Goal: Book appointment/travel/reservation

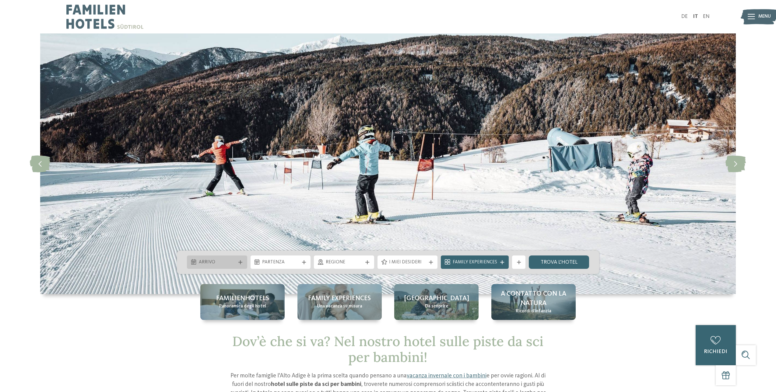
click at [238, 262] on div at bounding box center [240, 263] width 7 height 4
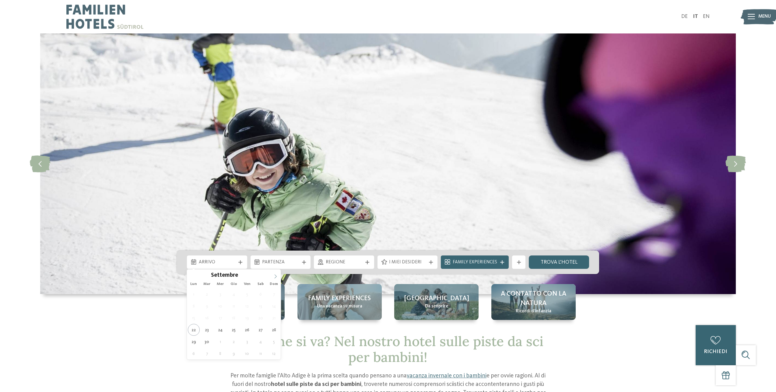
click at [276, 274] on span at bounding box center [275, 275] width 10 height 10
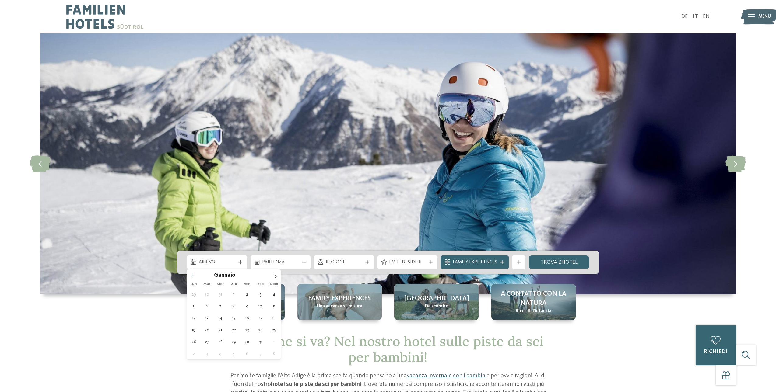
type input "****"
click at [191, 277] on icon at bounding box center [192, 277] width 4 height 4
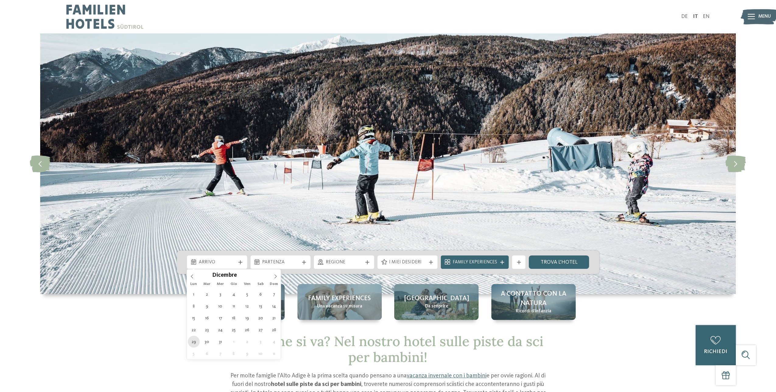
type div "29.12.2025"
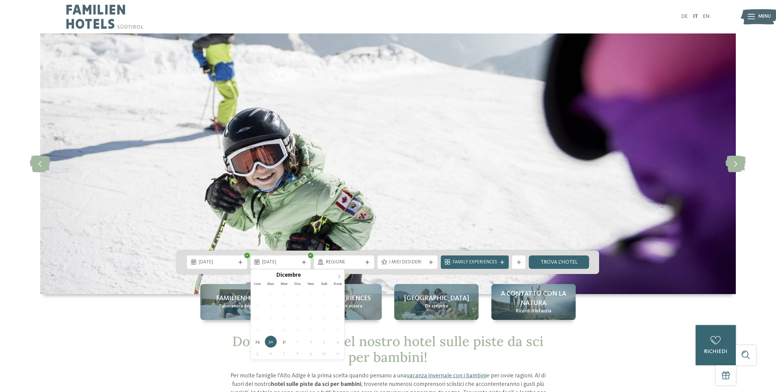
type input "****"
click at [338, 275] on icon at bounding box center [339, 277] width 4 height 4
type div "05.01.2026"
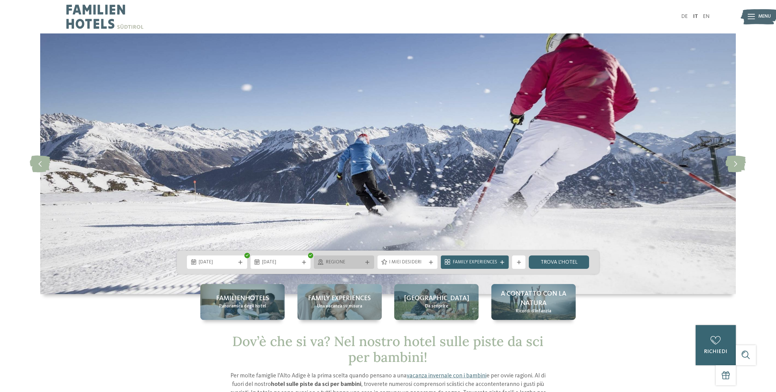
click at [368, 261] on icon at bounding box center [367, 263] width 4 height 4
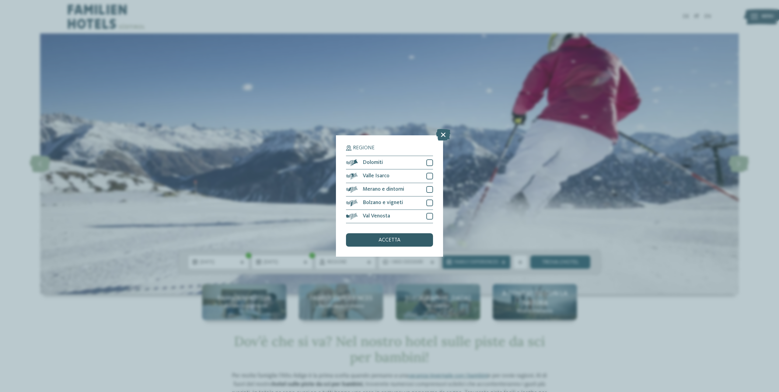
click at [376, 236] on div "accetta" at bounding box center [389, 239] width 87 height 13
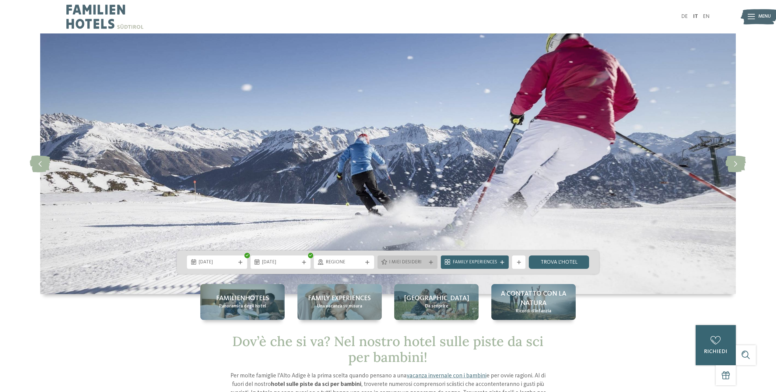
click at [433, 262] on icon at bounding box center [431, 263] width 4 height 4
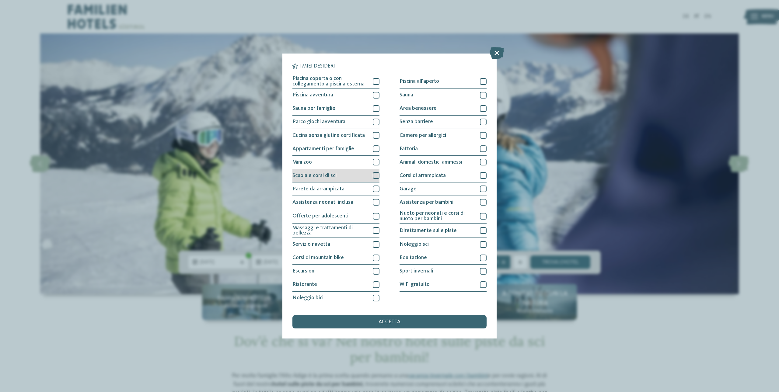
click at [374, 175] on div at bounding box center [376, 175] width 7 height 7
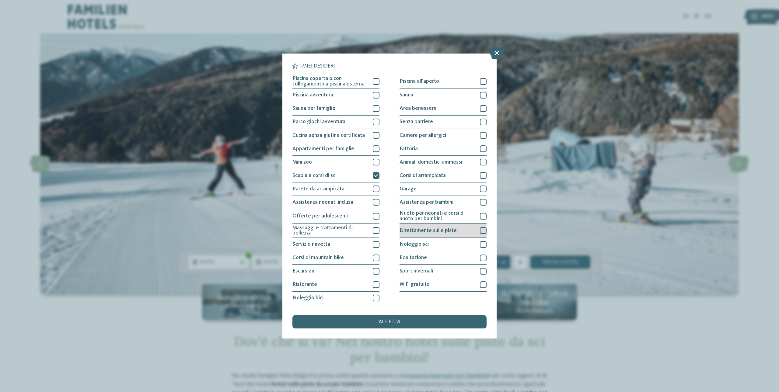
click at [481, 231] on div at bounding box center [483, 230] width 7 height 7
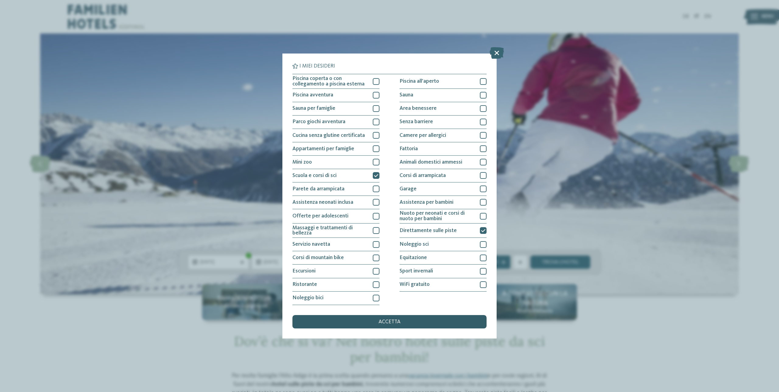
click at [400, 319] on div "accetta" at bounding box center [389, 321] width 194 height 13
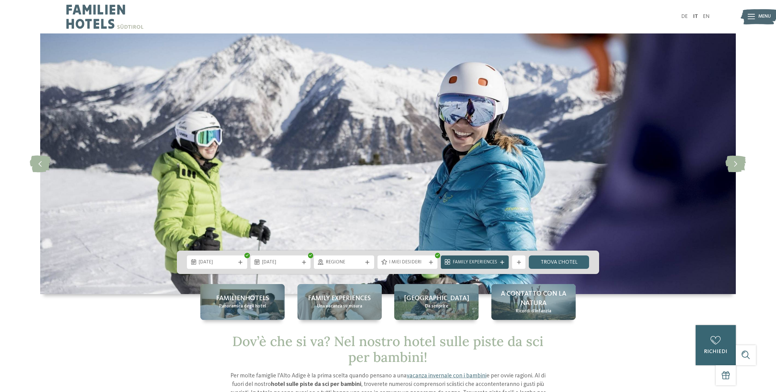
click at [503, 260] on div "Family Experiences" at bounding box center [475, 262] width 68 height 13
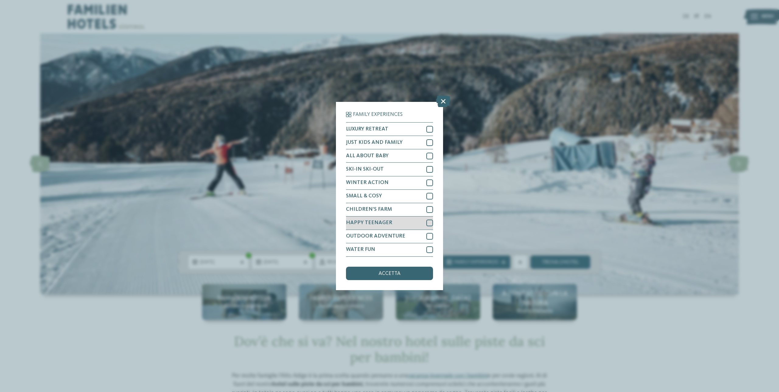
click at [427, 223] on div at bounding box center [429, 223] width 7 height 7
click at [406, 275] on div "accetta" at bounding box center [389, 273] width 87 height 13
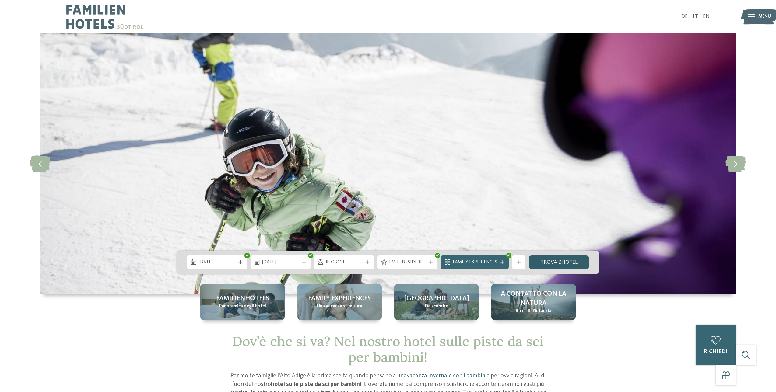
click at [562, 261] on link "trova l’hotel" at bounding box center [559, 262] width 60 height 13
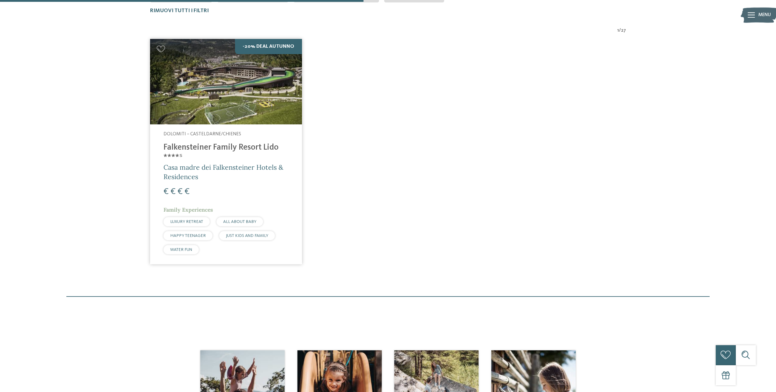
scroll to position [223, 0]
click at [234, 143] on h4 "Falkensteiner Family Resort Lido ****ˢ" at bounding box center [225, 152] width 125 height 20
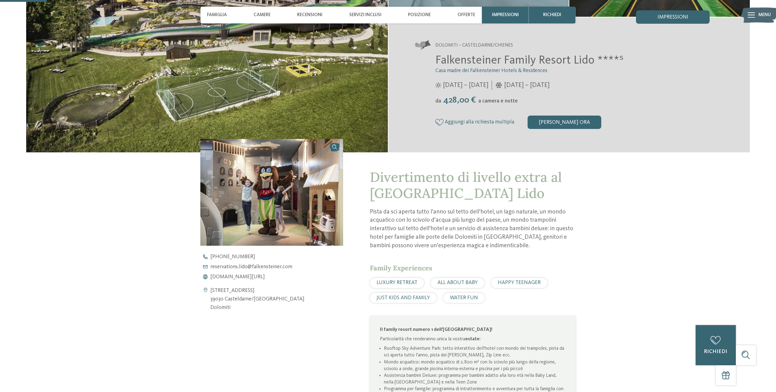
scroll to position [91, 0]
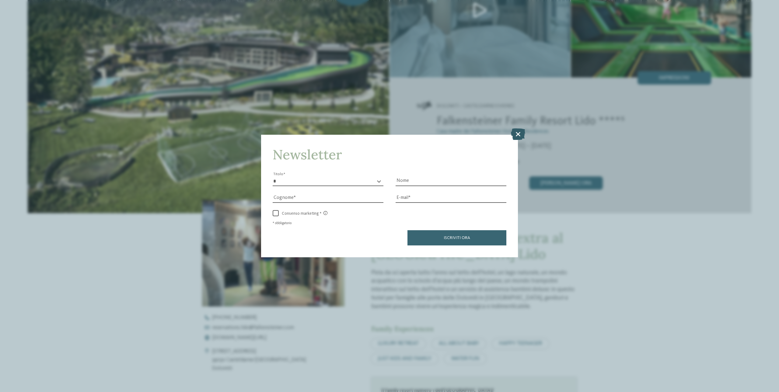
click at [517, 132] on icon at bounding box center [518, 134] width 14 height 12
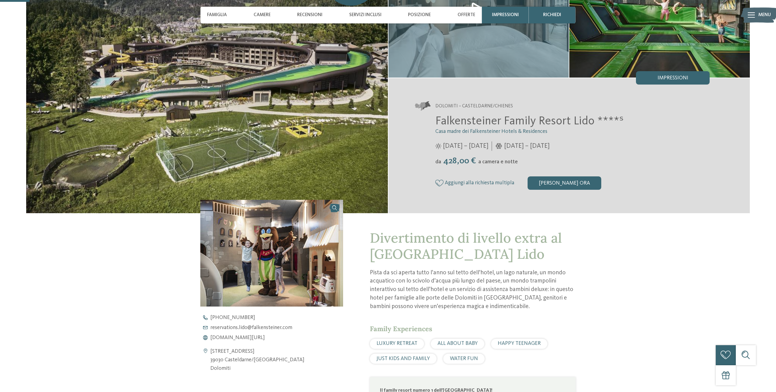
scroll to position [0, 0]
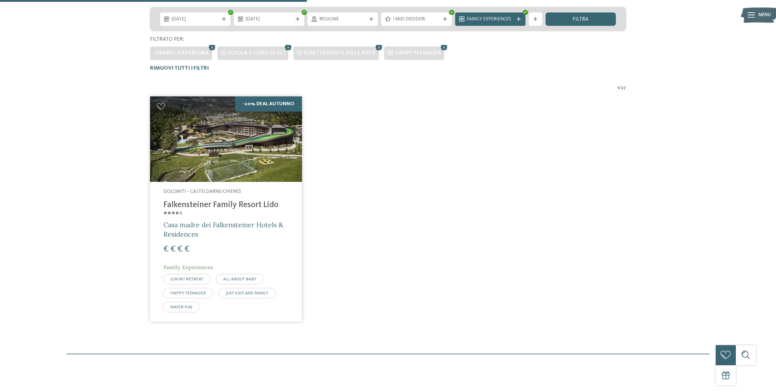
scroll to position [40, 0]
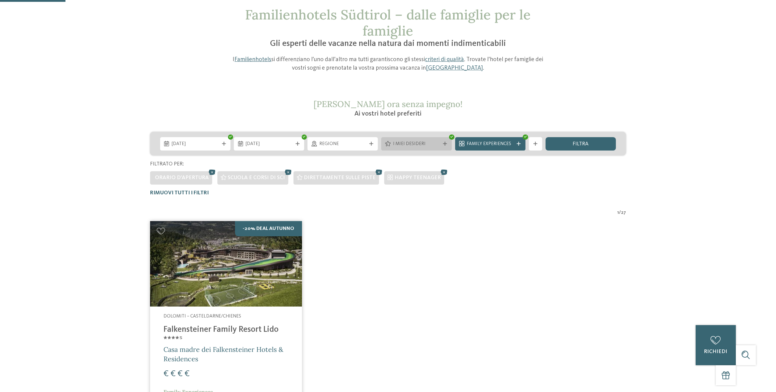
click at [445, 142] on icon at bounding box center [445, 144] width 4 height 4
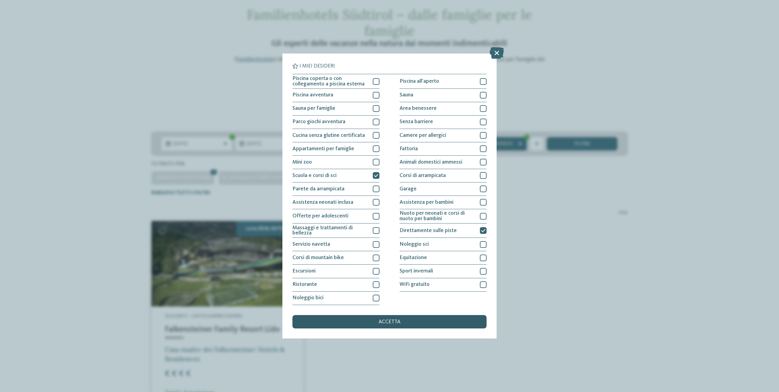
click at [419, 321] on div "accetta" at bounding box center [389, 321] width 194 height 13
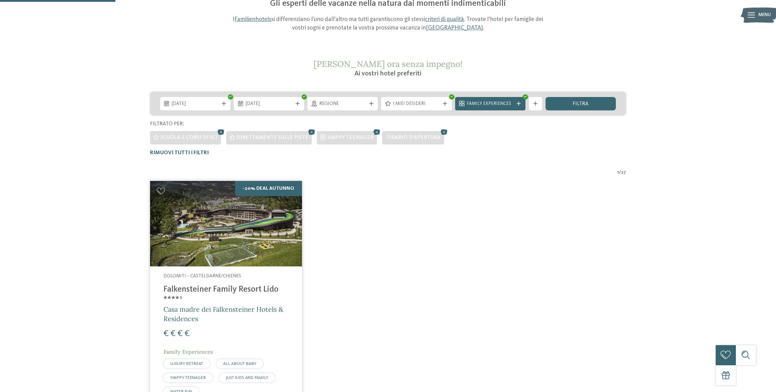
scroll to position [71, 0]
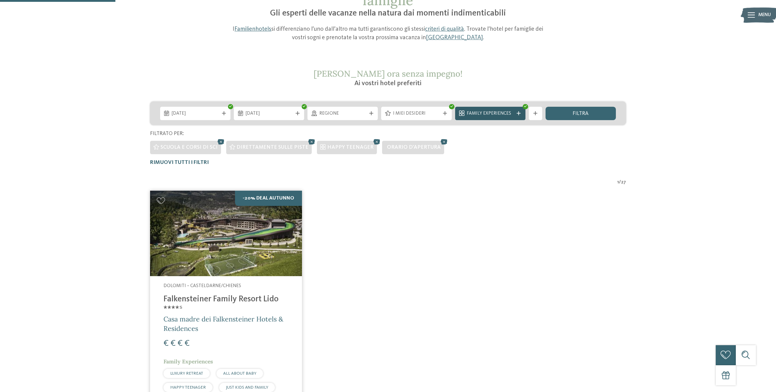
click at [518, 110] on div "Family Experiences" at bounding box center [490, 113] width 70 height 13
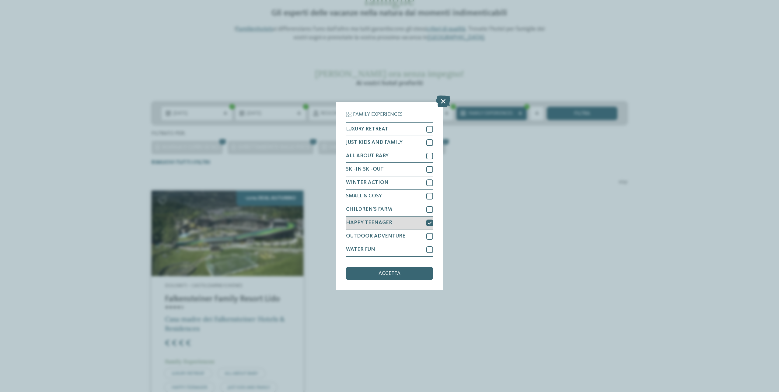
click at [429, 222] on icon at bounding box center [430, 223] width 4 height 4
click at [529, 246] on div "Family Experiences LUXURY RETREAT JUST KIDS AND FAMILY" at bounding box center [389, 196] width 779 height 392
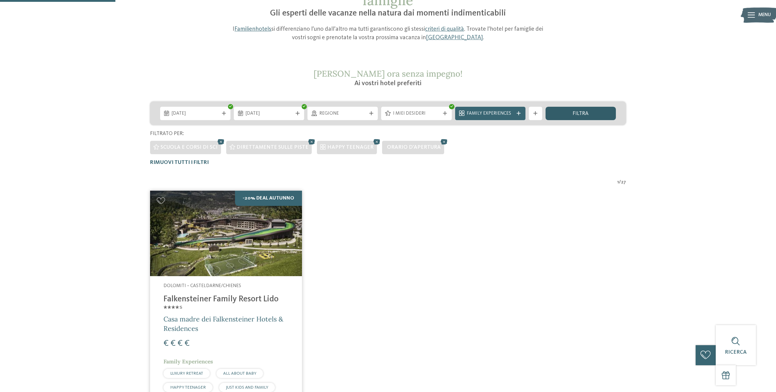
click at [582, 113] on span "filtra" at bounding box center [580, 113] width 16 height 5
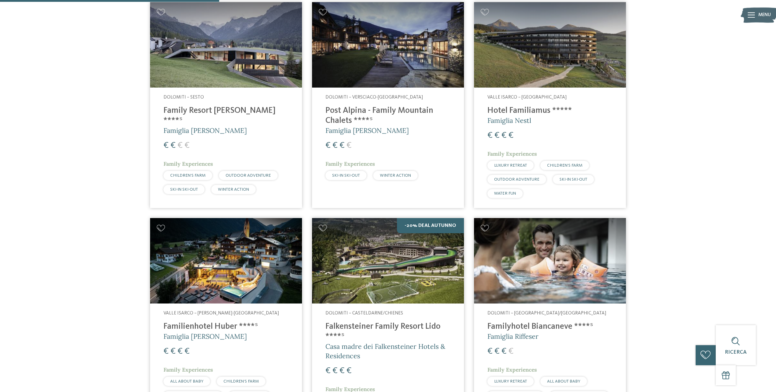
scroll to position [223, 0]
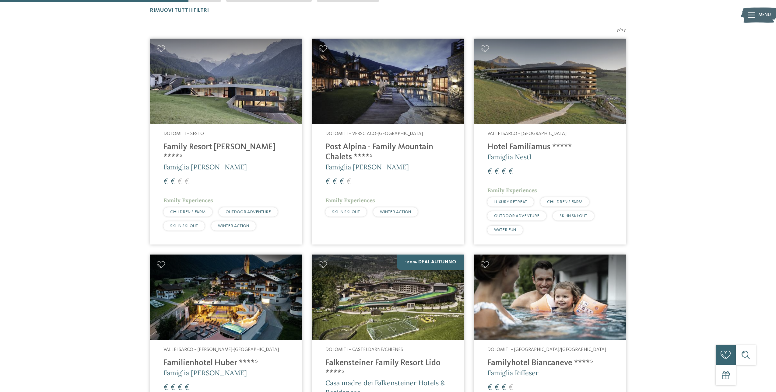
click at [240, 141] on div "Dolomiti – Sesto Family Resort Rainer ****ˢ Famiglia Rainer € € € € Family Expe…" at bounding box center [226, 182] width 152 height 117
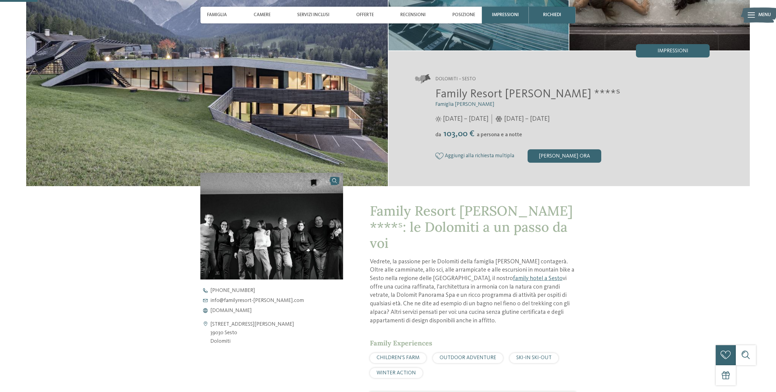
scroll to position [122, 0]
